Goal: Task Accomplishment & Management: Complete application form

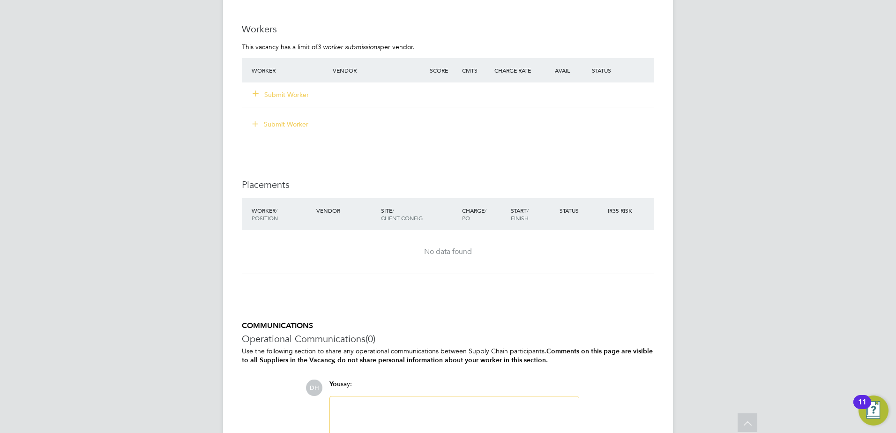
scroll to position [1995, 0]
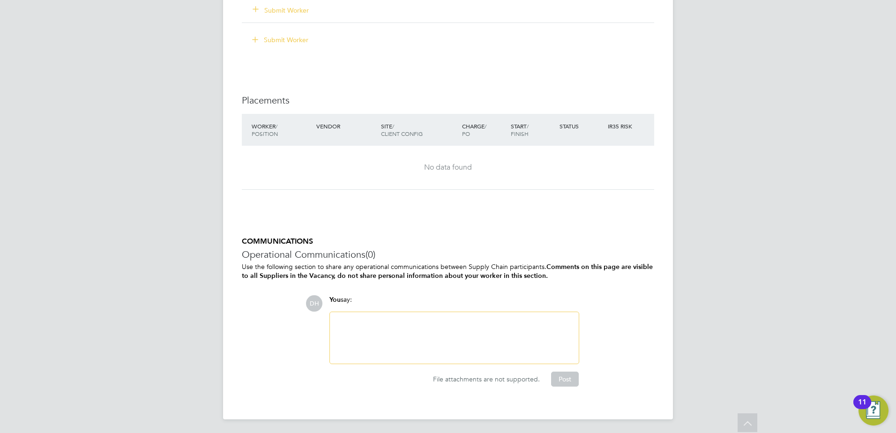
click at [423, 318] on div at bounding box center [454, 338] width 238 height 40
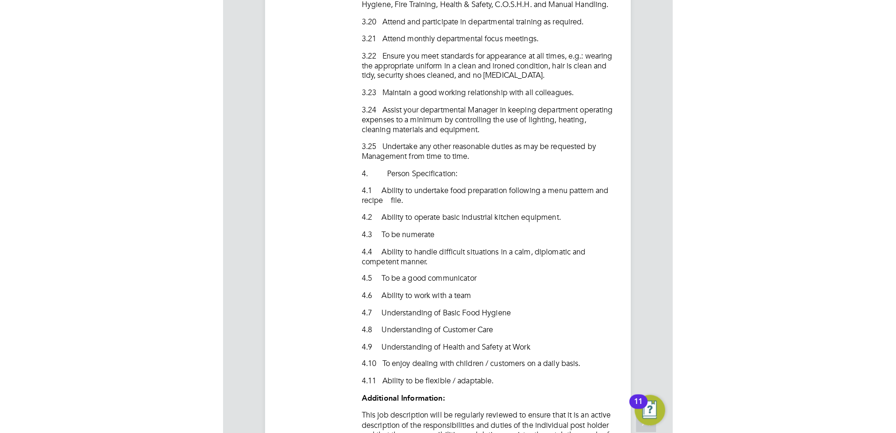
scroll to position [28, 66]
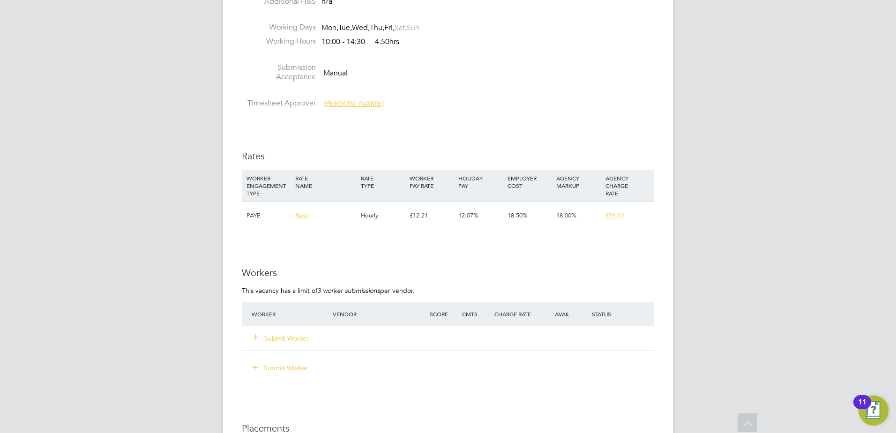
click at [288, 340] on button "Submit Worker" at bounding box center [281, 338] width 56 height 9
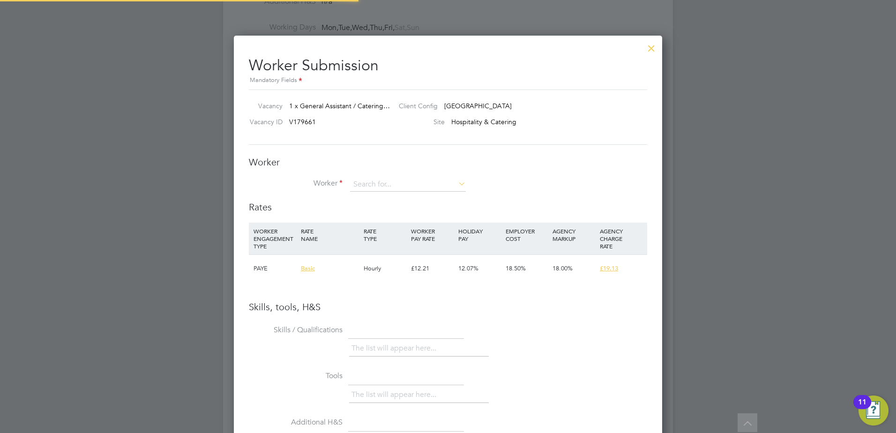
scroll to position [592, 429]
click at [378, 207] on li "+ Add new" at bounding box center [407, 210] width 117 height 13
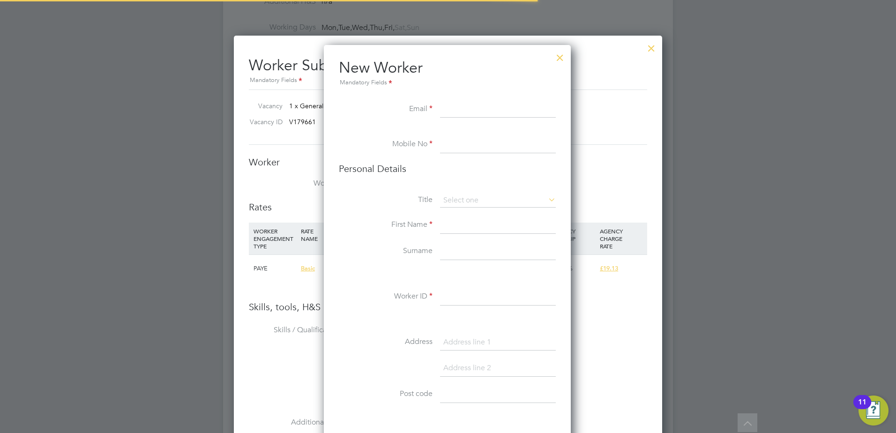
scroll to position [793, 248]
click at [452, 111] on input at bounding box center [498, 109] width 116 height 17
paste input "alice.brown57@hotmail.co.uk"
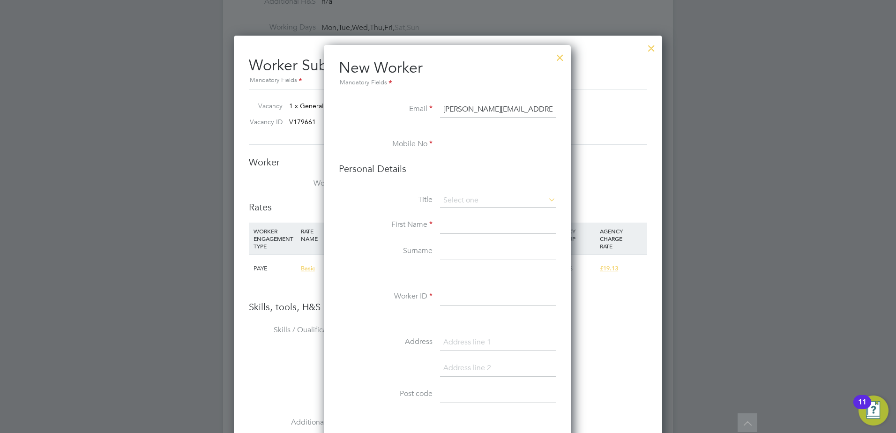
type input "alice.brown57@hotmail.co.uk"
click at [480, 142] on input at bounding box center [498, 144] width 116 height 17
paste input "07984886299"
type input "07984886299"
click at [459, 194] on input at bounding box center [498, 200] width 116 height 14
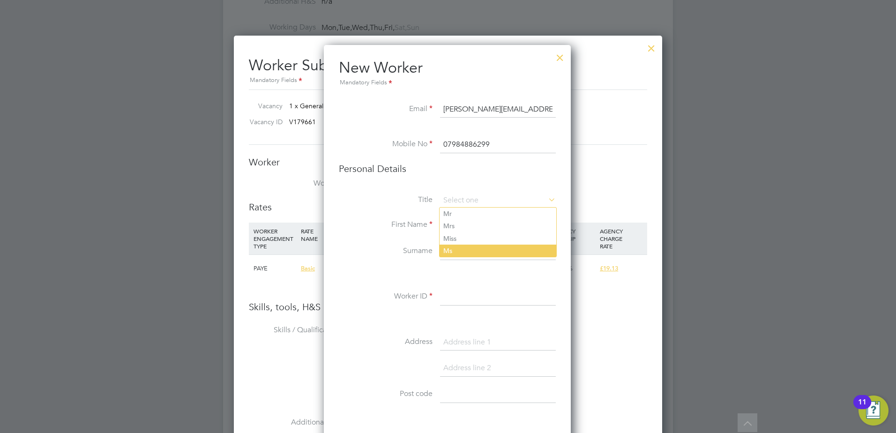
click at [484, 246] on li "Ms" at bounding box center [497, 251] width 117 height 12
type input "Ms"
click at [479, 224] on input at bounding box center [498, 225] width 116 height 17
type input "Alice"
click at [453, 250] on input at bounding box center [498, 251] width 116 height 17
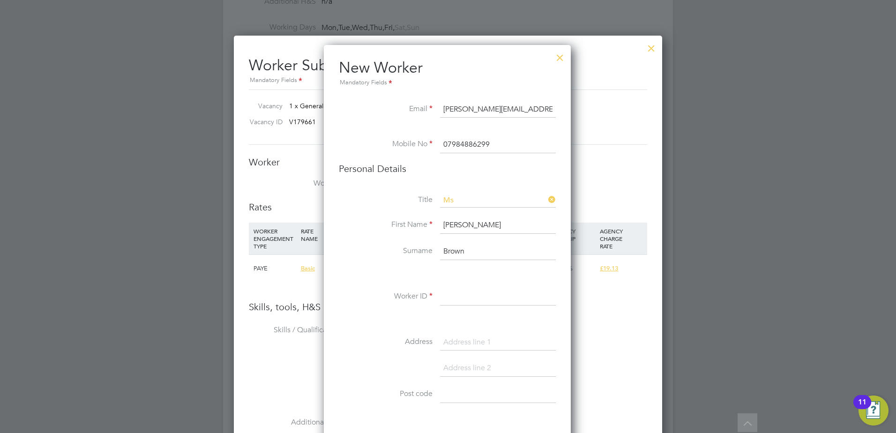
type input "Brown"
drag, startPoint x: 464, startPoint y: 295, endPoint x: 456, endPoint y: 297, distance: 8.8
click at [464, 295] on input at bounding box center [498, 297] width 116 height 17
type input "194134"
click at [374, 289] on li "Worker ID 194134" at bounding box center [447, 302] width 217 height 26
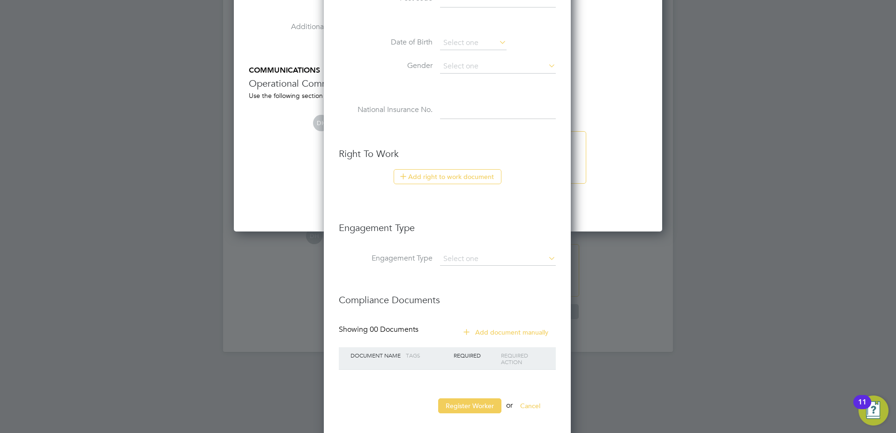
scroll to position [2071, 0]
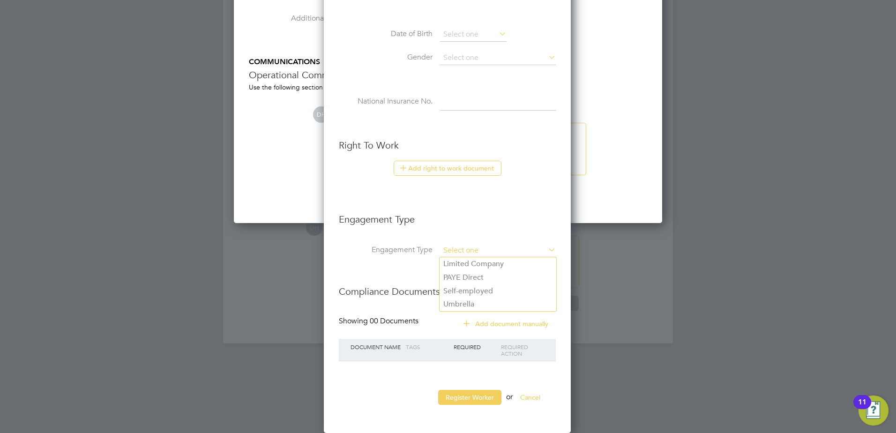
click at [486, 246] on input at bounding box center [498, 250] width 116 height 13
click at [483, 273] on li "PAYE Direct" at bounding box center [497, 278] width 117 height 14
type input "PAYE Direct"
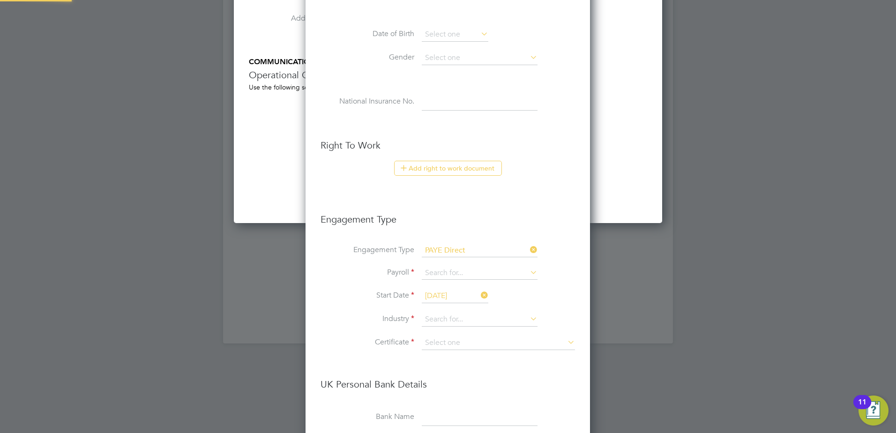
scroll to position [1066, 285]
click at [490, 274] on input at bounding box center [480, 273] width 116 height 13
click at [477, 287] on li "PAYE (Standard)" at bounding box center [479, 287] width 117 height 14
type input "PAYE (Standard)"
click at [475, 320] on input at bounding box center [480, 319] width 116 height 14
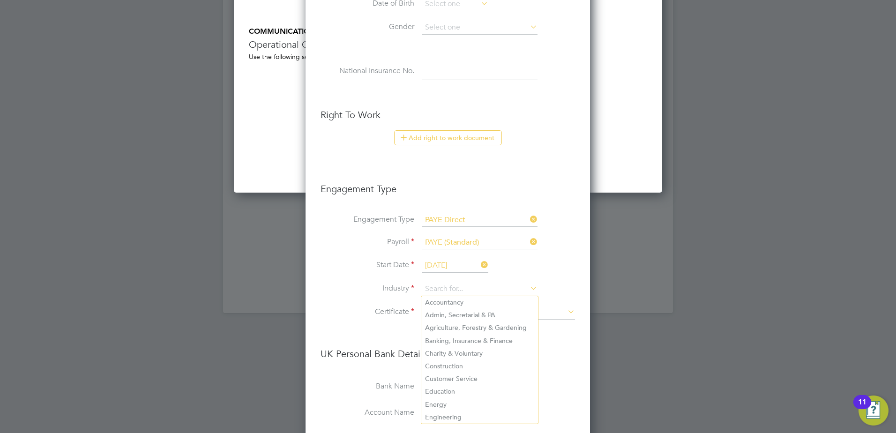
scroll to position [2118, 0]
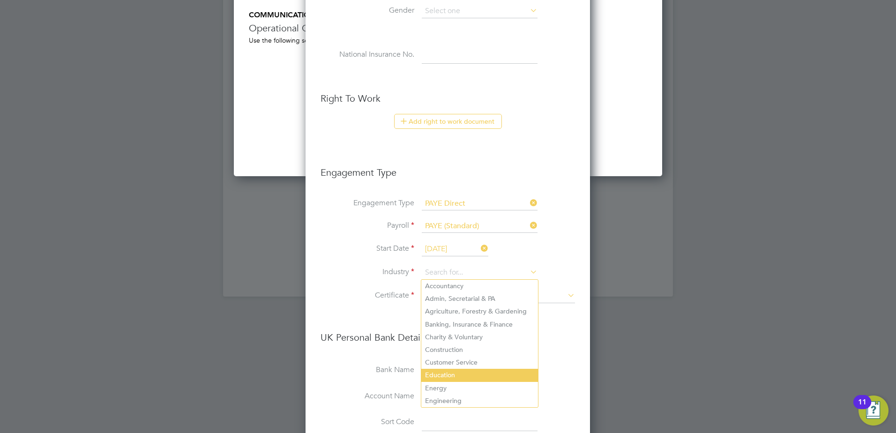
click at [457, 372] on li "Education" at bounding box center [479, 375] width 117 height 13
type input "Education"
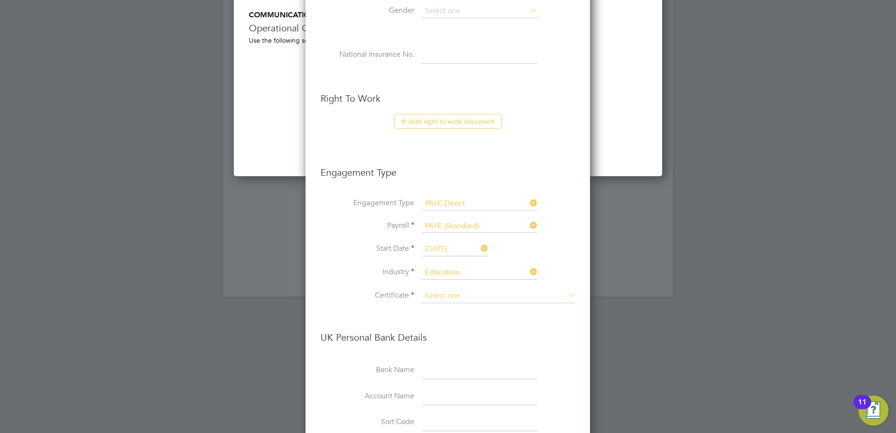
click at [464, 297] on input at bounding box center [498, 296] width 153 height 14
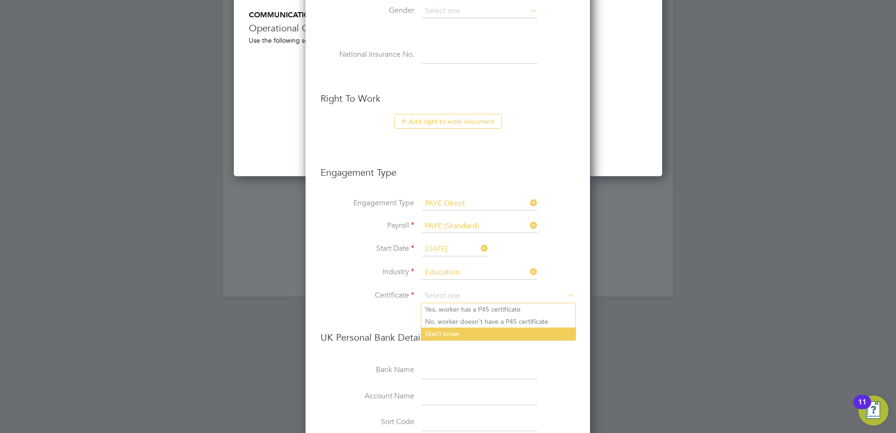
click at [457, 331] on li "Don't know" at bounding box center [498, 333] width 154 height 12
type input "Don't know"
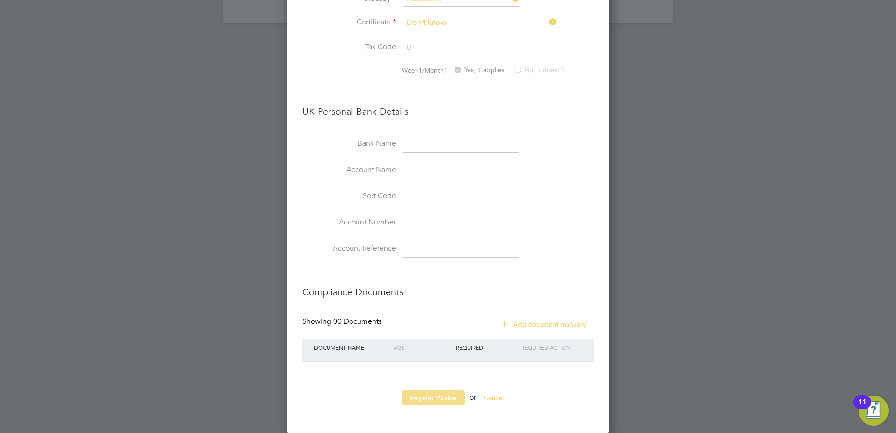
click at [433, 398] on button "Register Worker" at bounding box center [432, 397] width 63 height 15
type input "Alice Brown (194134)"
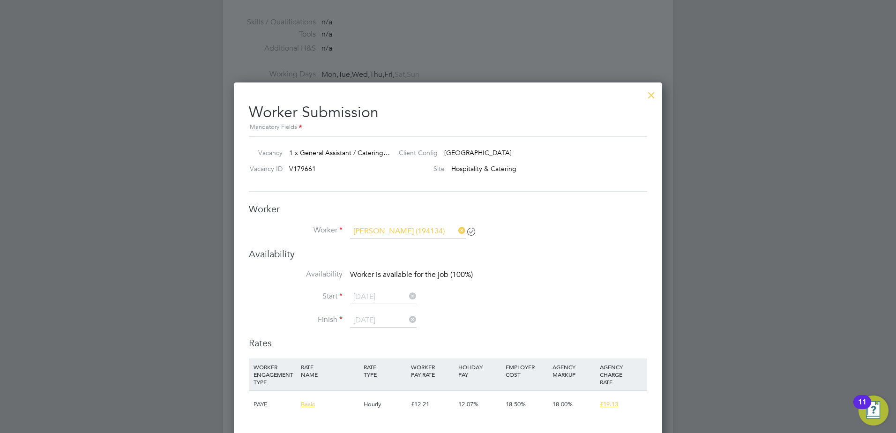
click at [456, 230] on icon at bounding box center [456, 230] width 0 height 13
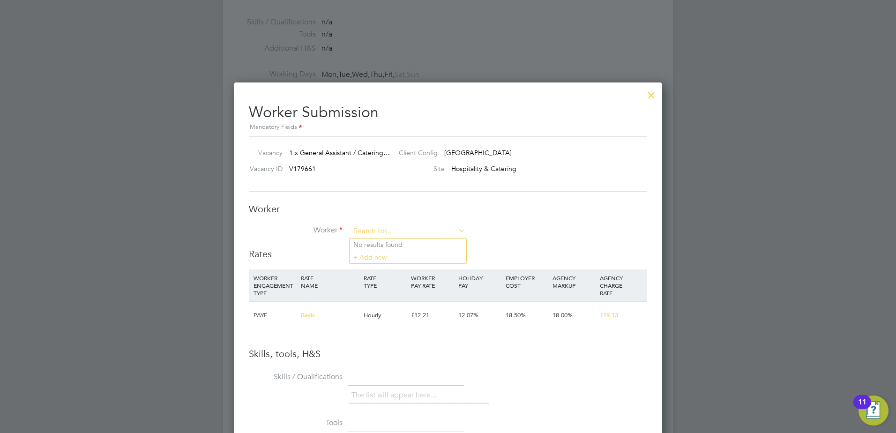
click at [420, 235] on input at bounding box center [408, 231] width 116 height 14
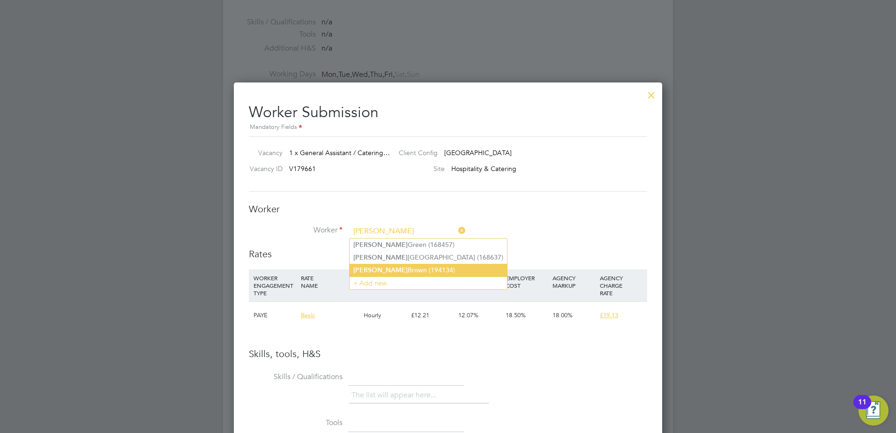
click at [387, 270] on li "Alice Brown (194134)" at bounding box center [427, 270] width 157 height 13
type input "Alice Brown (194134)"
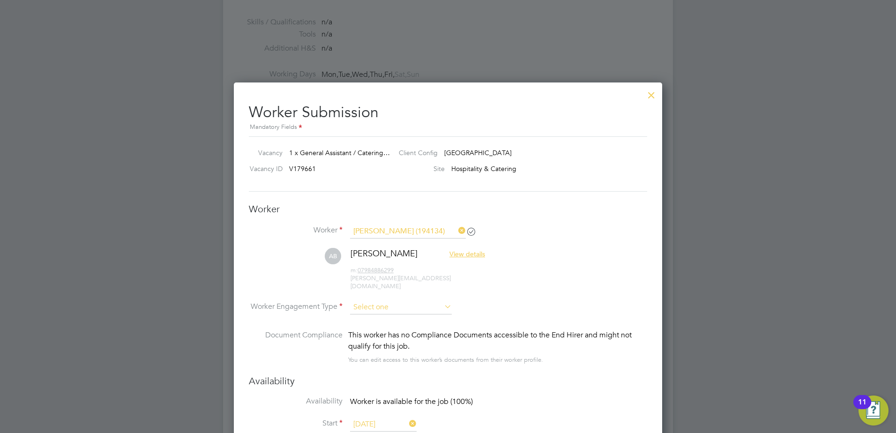
click at [411, 304] on input at bounding box center [401, 307] width 102 height 14
click at [392, 321] on li "PAYE" at bounding box center [400, 325] width 103 height 12
type input "PAYE"
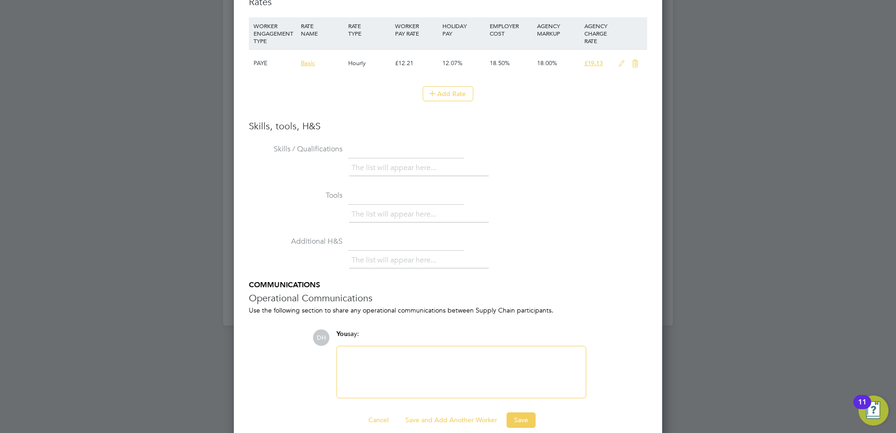
scroll to position [2094, 0]
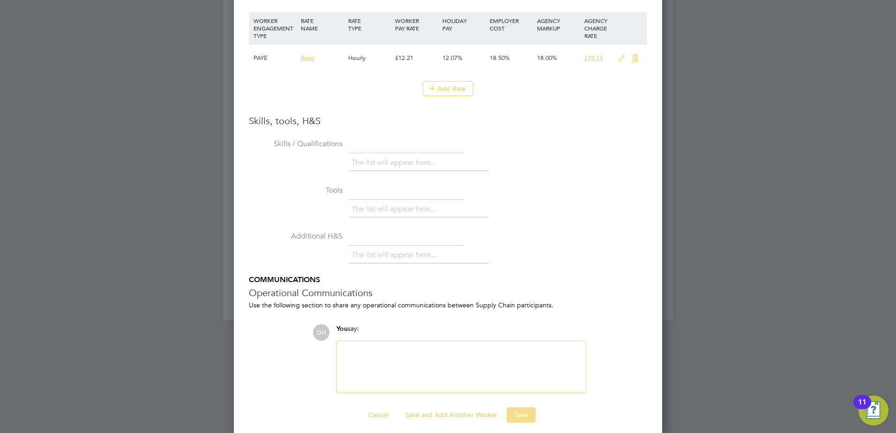
click at [528, 407] on button "Save" at bounding box center [520, 414] width 29 height 15
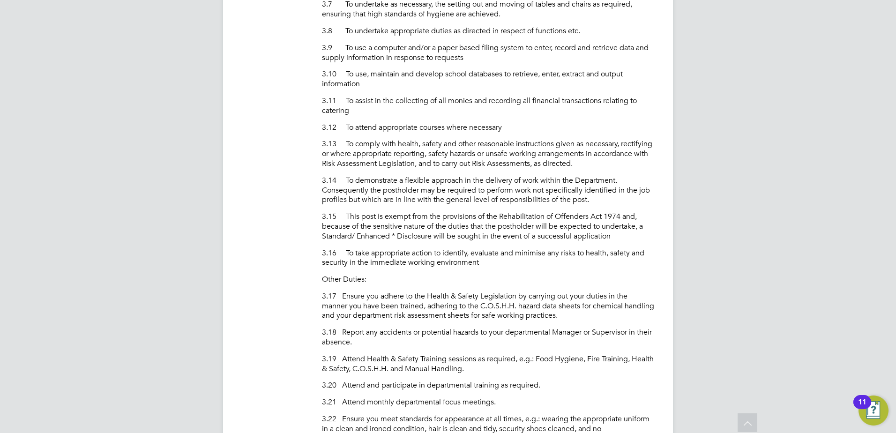
scroll to position [1010, 0]
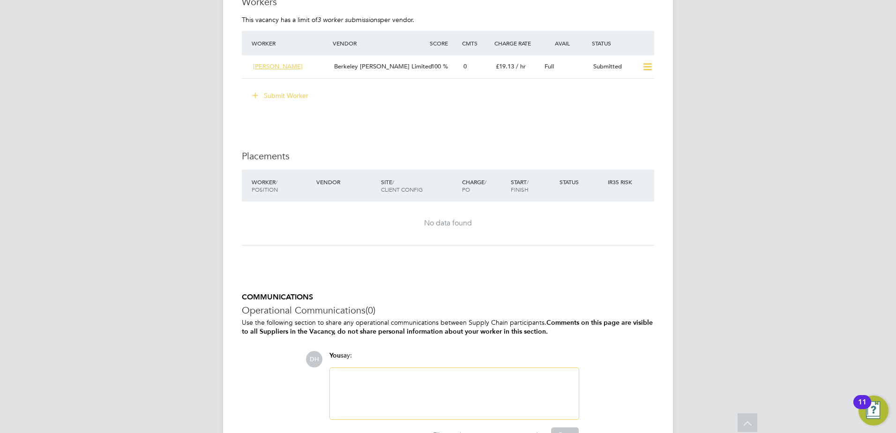
scroll to position [1853, 0]
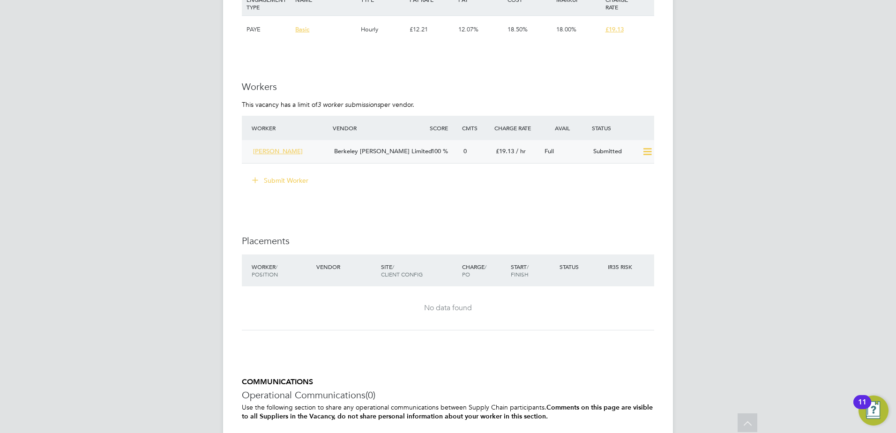
click at [270, 154] on span "Alice Brown" at bounding box center [278, 151] width 50 height 8
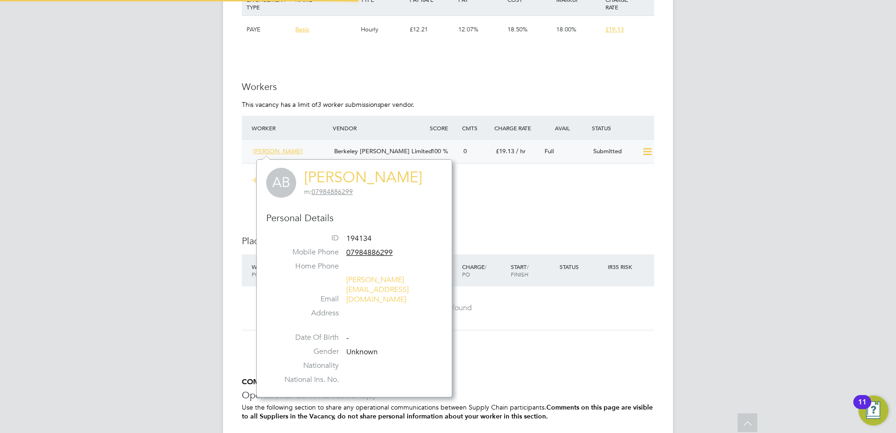
scroll to position [218, 196]
click at [262, 149] on span "Alice Brown" at bounding box center [278, 151] width 50 height 8
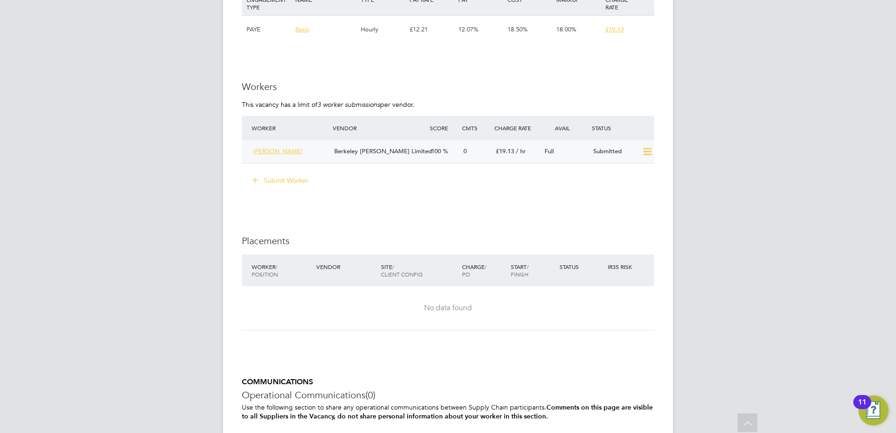
click at [275, 152] on span "Alice Brown" at bounding box center [278, 151] width 50 height 8
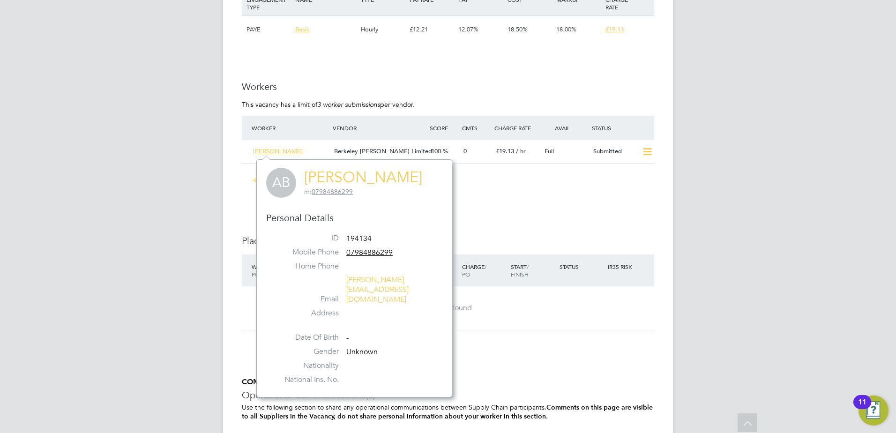
click at [355, 181] on link "Alice Brown" at bounding box center [363, 177] width 118 height 18
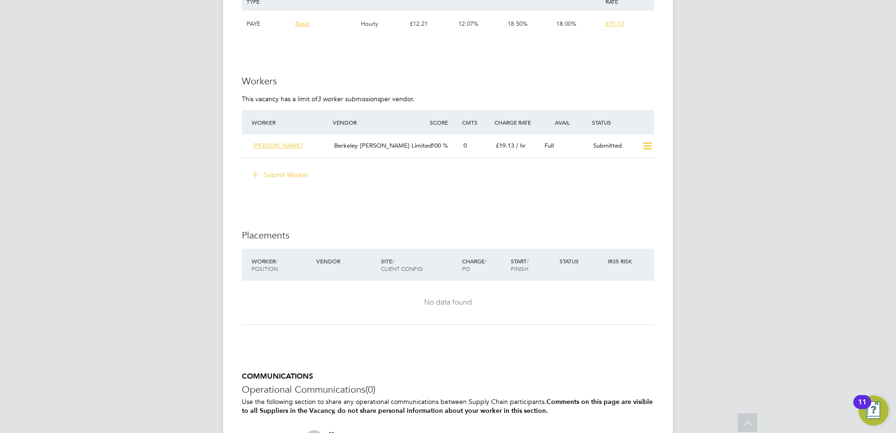
scroll to position [1853, 0]
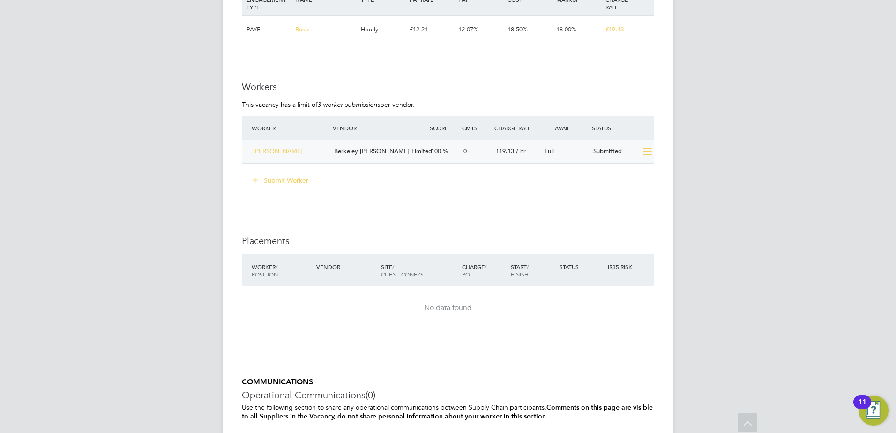
click at [316, 152] on div "[PERSON_NAME]" at bounding box center [289, 151] width 81 height 15
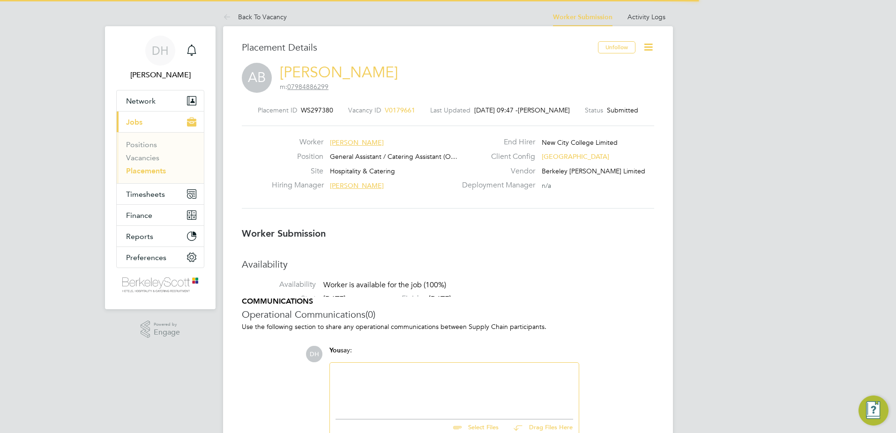
scroll to position [9, 150]
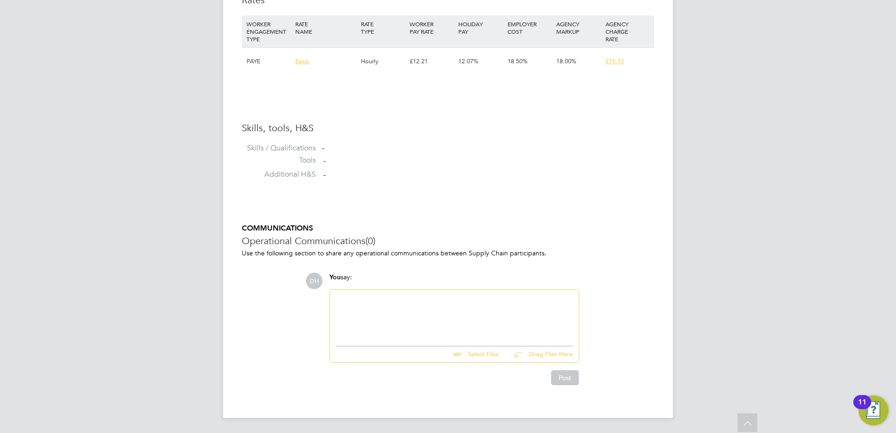
click at [513, 302] on div at bounding box center [454, 315] width 238 height 40
click at [569, 373] on button "Post" at bounding box center [565, 377] width 28 height 15
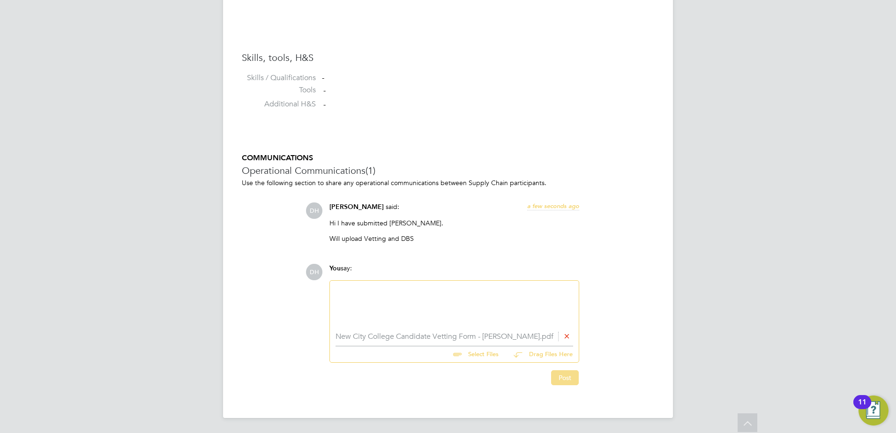
click at [566, 385] on button "Post" at bounding box center [565, 377] width 28 height 15
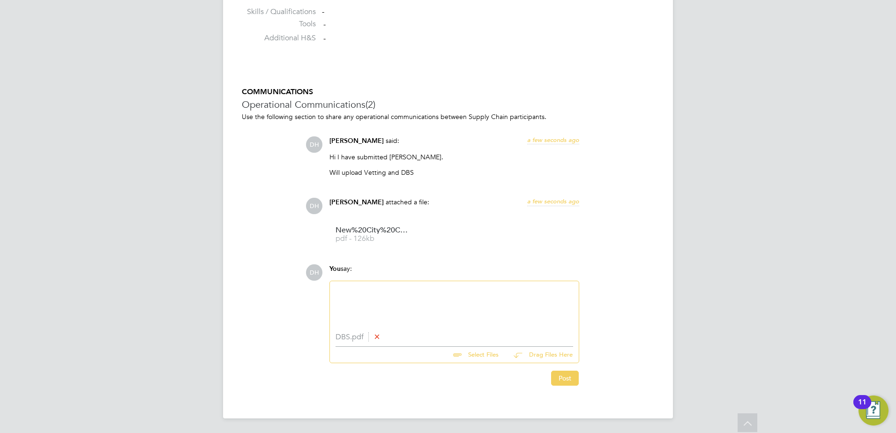
scroll to position [789, 0]
click at [566, 383] on button "Post" at bounding box center [565, 377] width 28 height 15
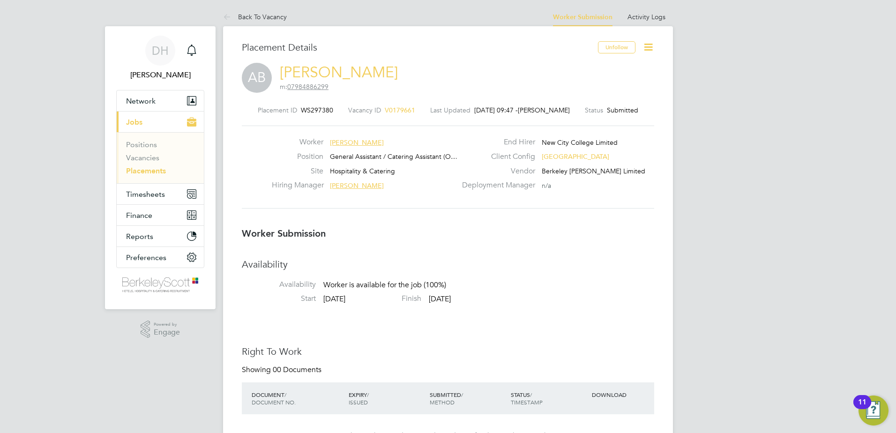
click at [396, 112] on span "V0179661" at bounding box center [400, 110] width 30 height 8
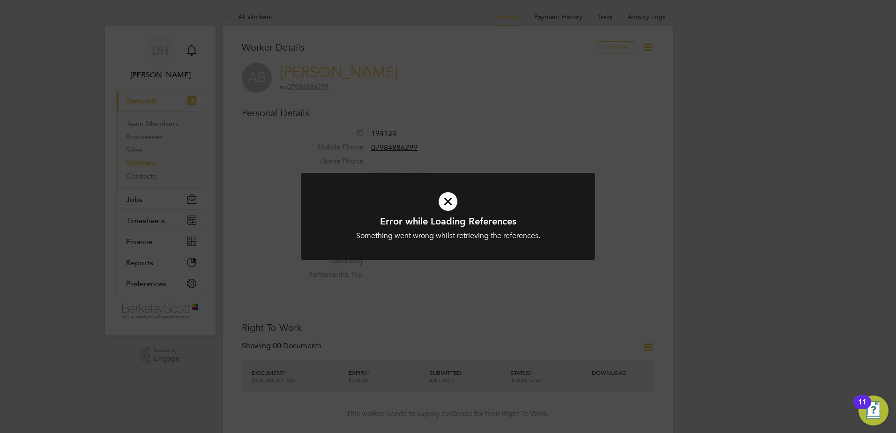
click at [452, 196] on icon at bounding box center [448, 201] width 244 height 37
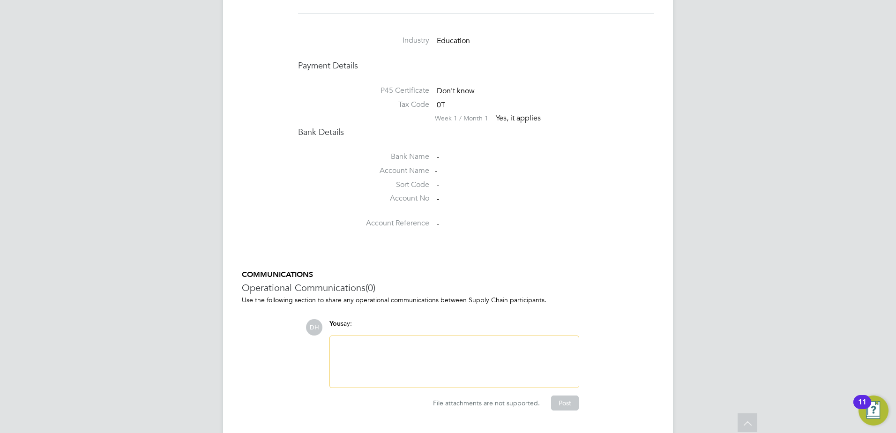
scroll to position [714, 0]
click at [352, 340] on div at bounding box center [454, 360] width 238 height 40
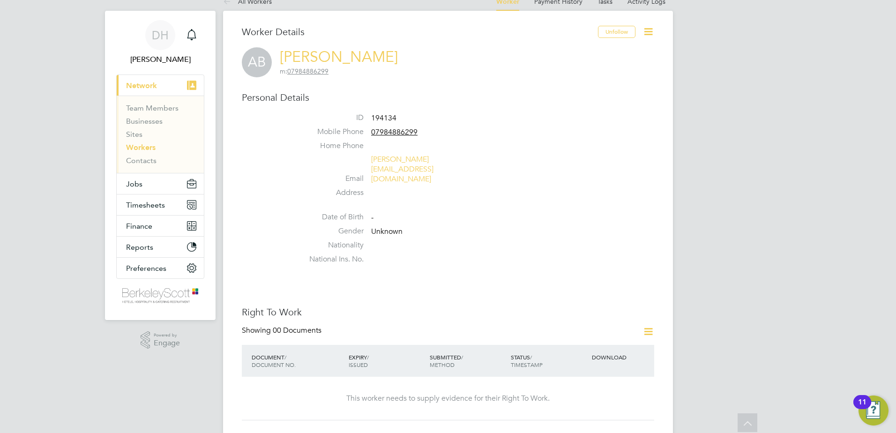
scroll to position [11, 0]
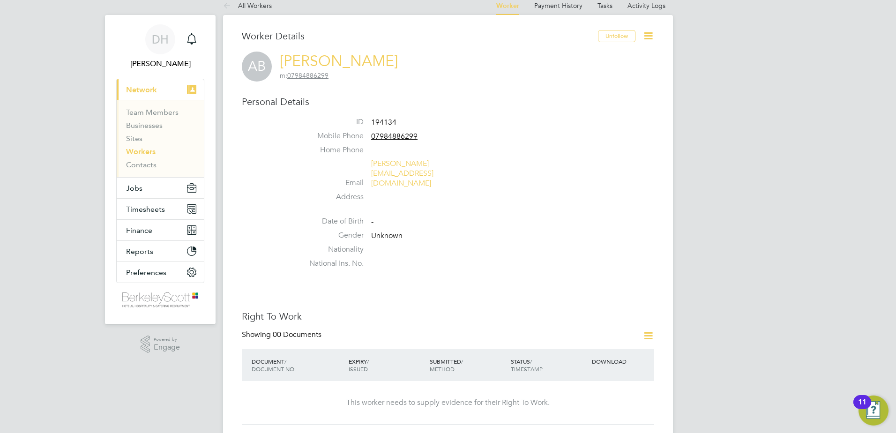
click at [643, 42] on icon at bounding box center [648, 36] width 12 height 12
click at [622, 55] on li "Edit Personal Details e" at bounding box center [613, 58] width 76 height 13
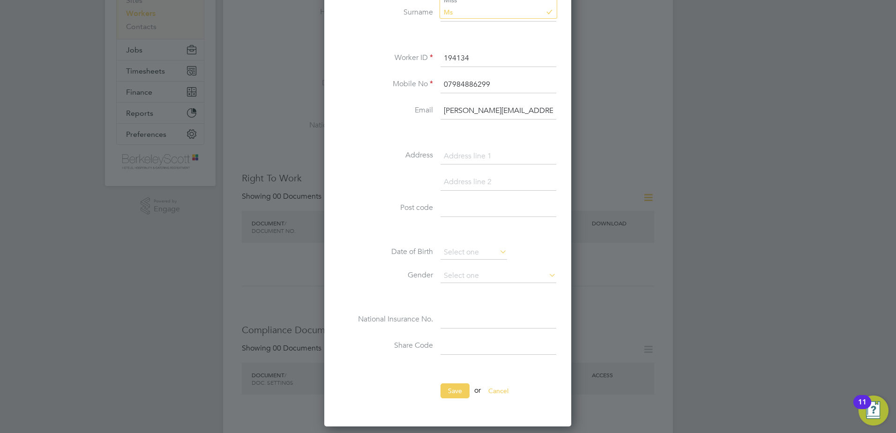
scroll to position [292, 0]
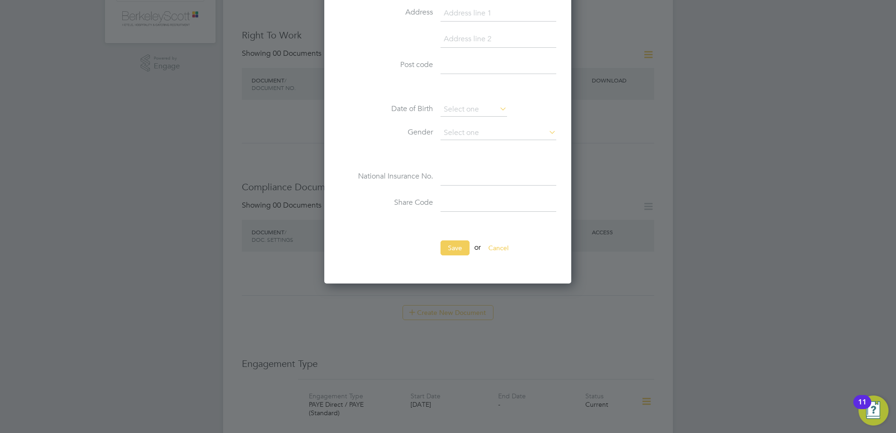
click at [506, 241] on button "Cancel" at bounding box center [498, 247] width 35 height 15
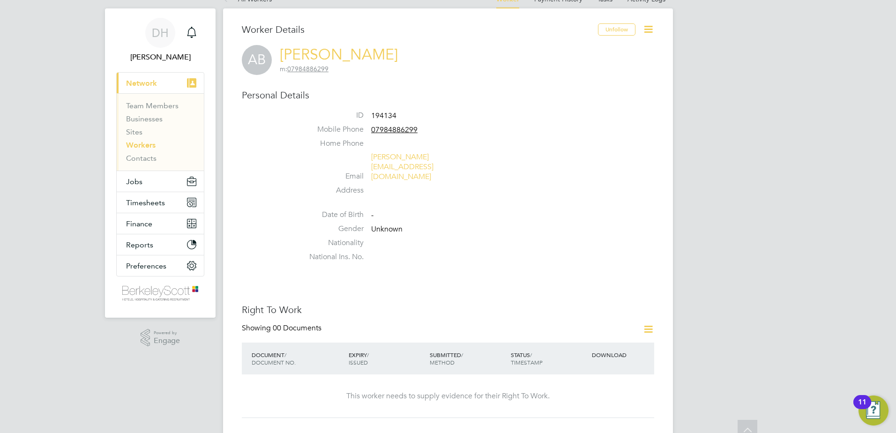
scroll to position [11, 0]
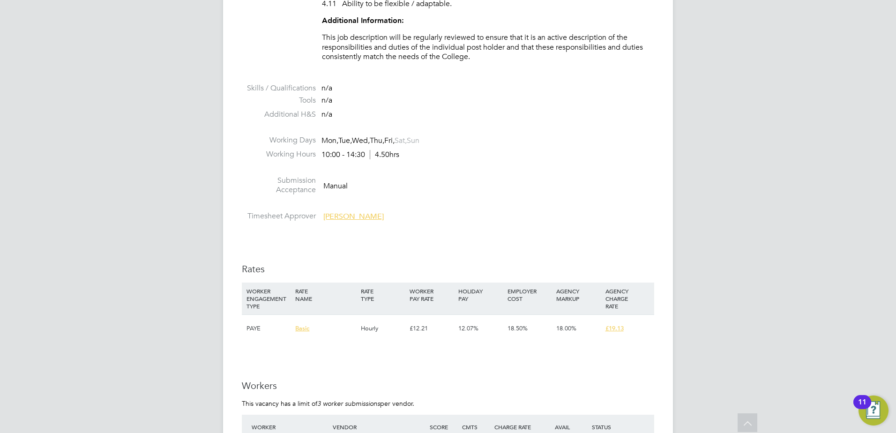
scroll to position [1546, 0]
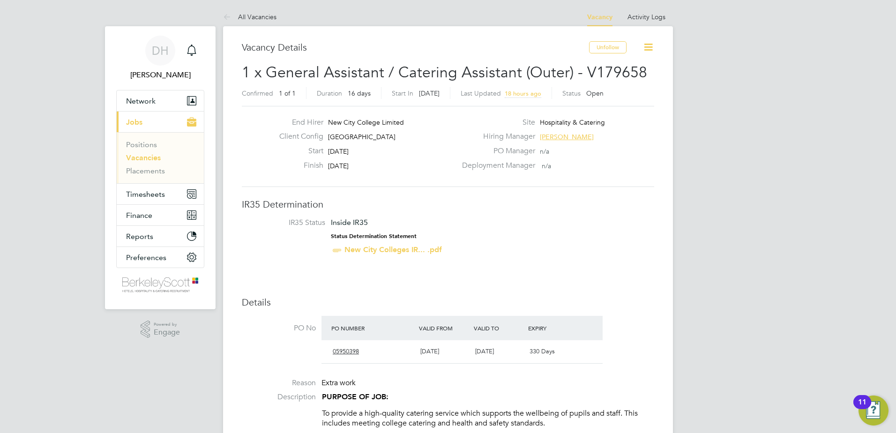
click at [565, 137] on span "[PERSON_NAME]" at bounding box center [567, 137] width 54 height 8
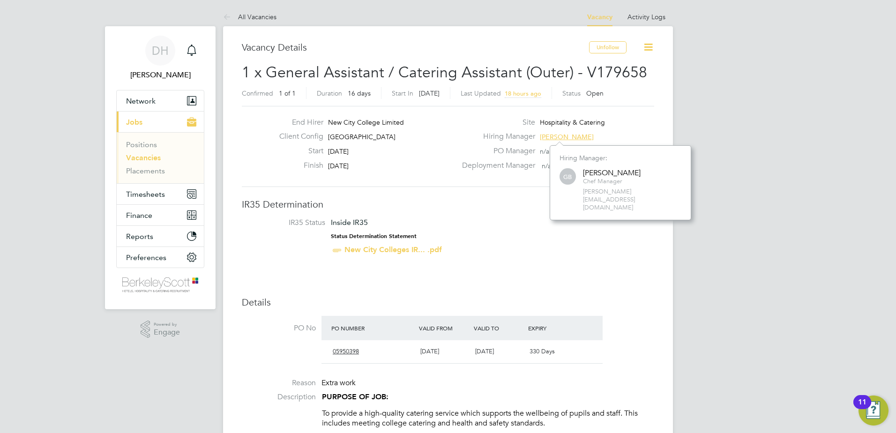
scroll to position [59, 141]
